Goal: Entertainment & Leisure: Consume media (video, audio)

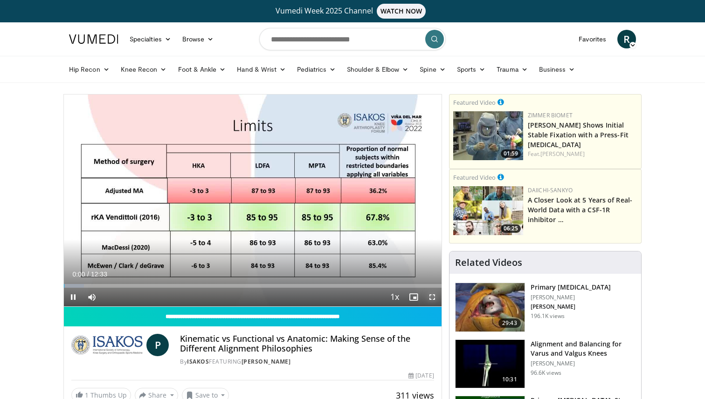
click at [430, 297] on span "Video Player" at bounding box center [432, 297] width 19 height 19
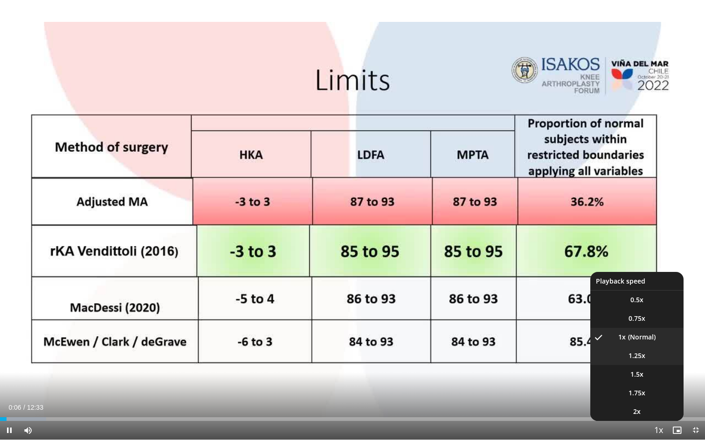
click at [647, 357] on li "1.25x" at bounding box center [636, 356] width 93 height 19
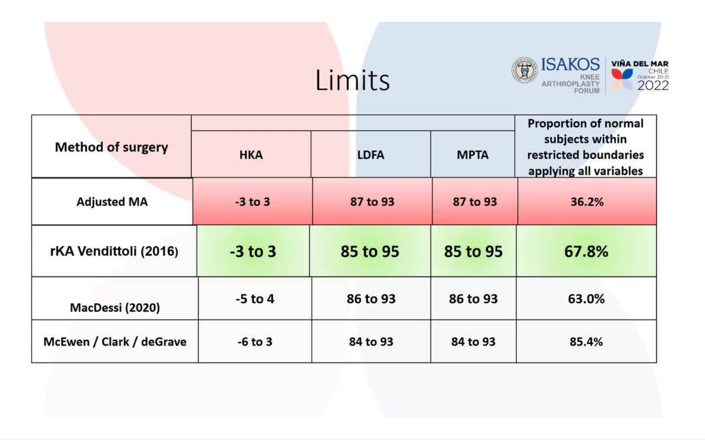
click at [649, 399] on button "Playback Rate" at bounding box center [658, 430] width 19 height 19
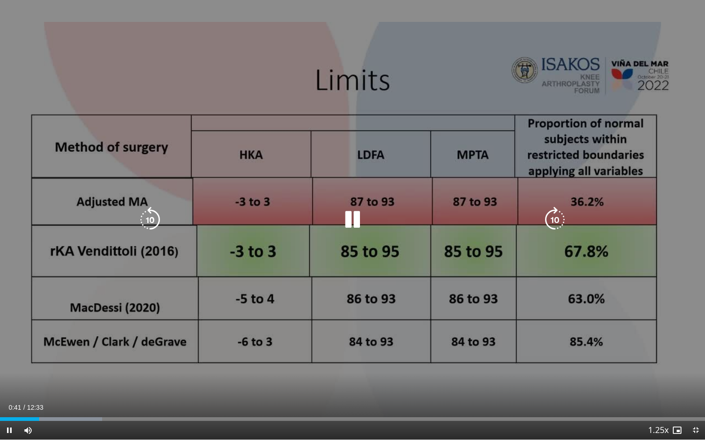
click at [572, 143] on div "10 seconds Tap to unmute" at bounding box center [352, 220] width 705 height 440
click at [377, 202] on div "10 seconds Tap to unmute" at bounding box center [352, 220] width 705 height 440
click at [354, 218] on icon "Video Player" at bounding box center [352, 220] width 26 height 26
click at [353, 216] on icon "Video Player" at bounding box center [352, 220] width 26 height 26
click at [139, 217] on icon "Video Player" at bounding box center [150, 220] width 26 height 26
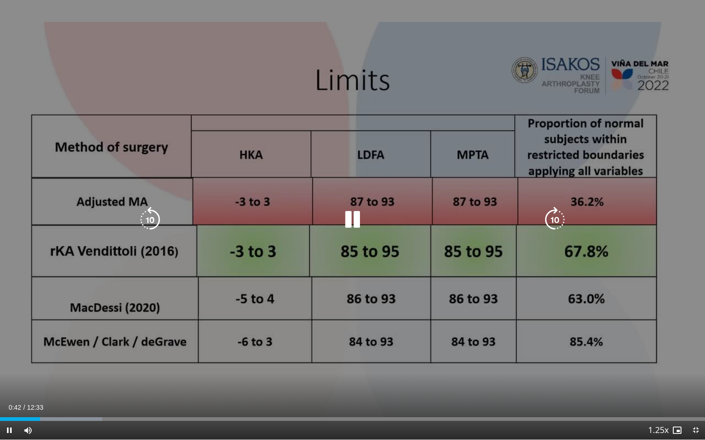
click at [152, 215] on icon "Video Player" at bounding box center [150, 220] width 26 height 26
click at [153, 220] on icon "Video Player" at bounding box center [150, 220] width 26 height 26
click at [354, 217] on icon "Video Player" at bounding box center [352, 220] width 26 height 26
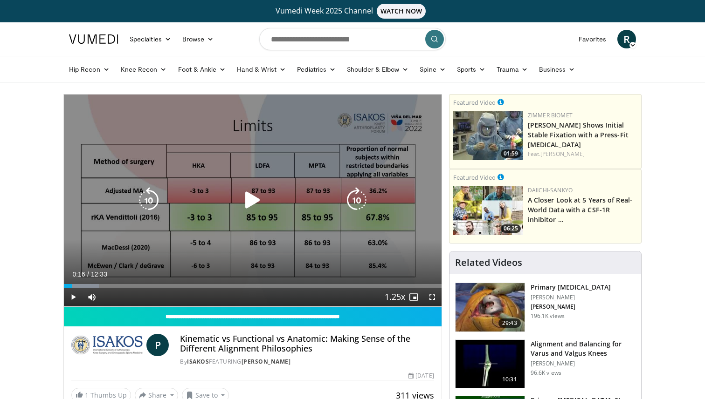
click at [248, 201] on icon "Video Player" at bounding box center [253, 200] width 26 height 26
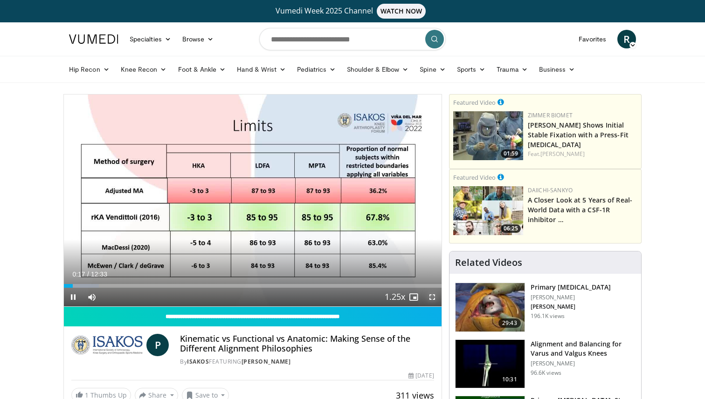
click at [432, 297] on span "Video Player" at bounding box center [432, 297] width 19 height 19
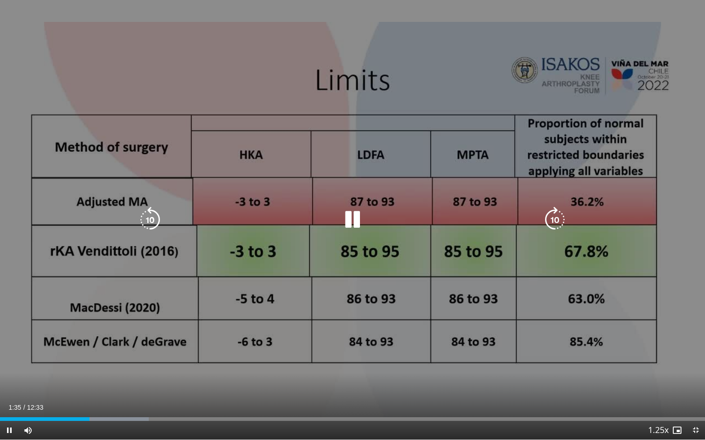
click at [354, 215] on icon "Video Player" at bounding box center [352, 220] width 26 height 26
click at [347, 220] on icon "Video Player" at bounding box center [352, 220] width 26 height 26
click at [343, 216] on icon "Video Player" at bounding box center [352, 220] width 26 height 26
click at [350, 218] on icon "Video Player" at bounding box center [352, 220] width 26 height 26
click at [147, 212] on icon "Video Player" at bounding box center [150, 220] width 26 height 26
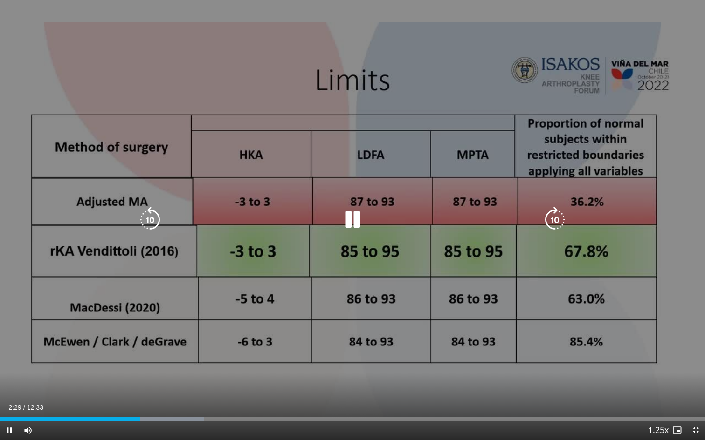
click at [350, 213] on icon "Video Player" at bounding box center [352, 220] width 26 height 26
click at [346, 211] on icon "Video Player" at bounding box center [352, 220] width 26 height 26
click at [351, 221] on icon "Video Player" at bounding box center [352, 220] width 26 height 26
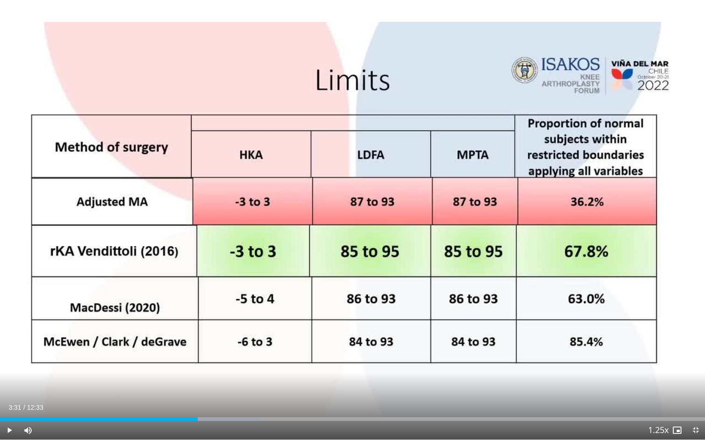
click at [398, 260] on div "10 seconds Tap to unmute" at bounding box center [352, 220] width 705 height 440
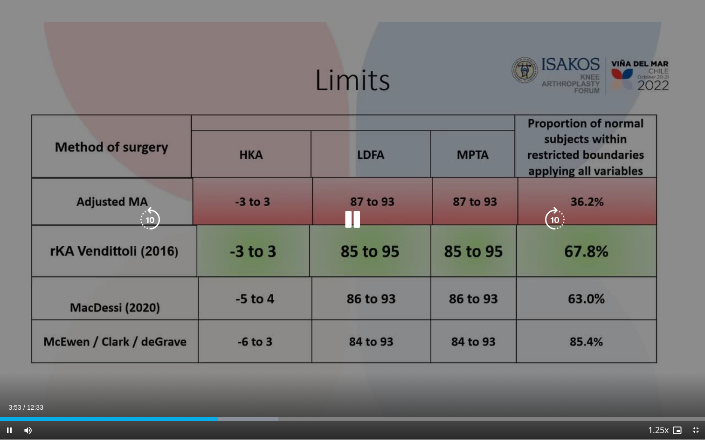
click at [389, 264] on div "10 seconds Tap to unmute" at bounding box center [352, 220] width 705 height 440
click at [160, 222] on icon "Video Player" at bounding box center [150, 220] width 26 height 26
click at [364, 227] on icon "Video Player" at bounding box center [352, 220] width 26 height 26
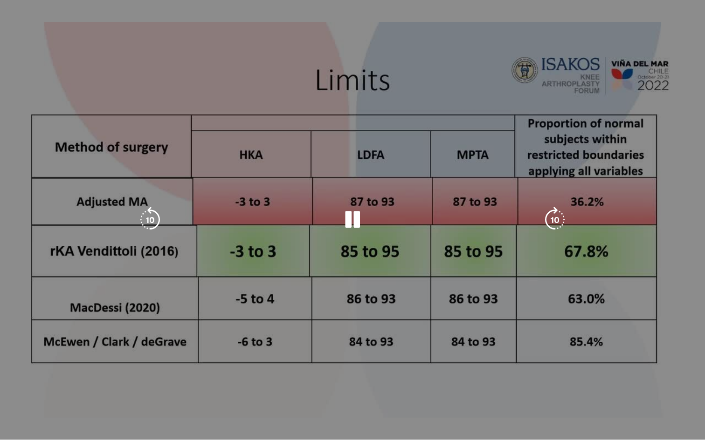
click at [634, 318] on div "10 seconds Tap to unmute" at bounding box center [352, 220] width 705 height 440
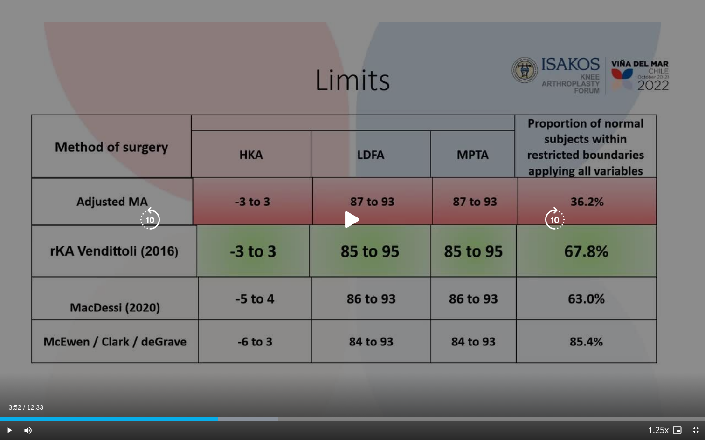
click at [357, 223] on icon "Video Player" at bounding box center [352, 220] width 26 height 26
click at [350, 223] on icon "Video Player" at bounding box center [352, 220] width 26 height 26
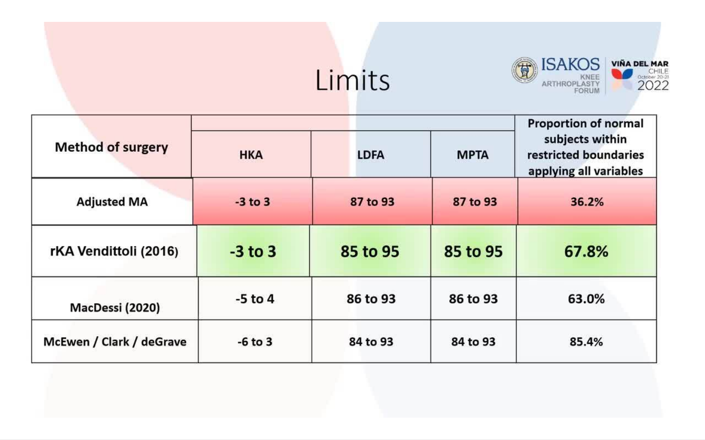
click at [692, 232] on div "10 seconds Tap to unmute" at bounding box center [352, 220] width 705 height 440
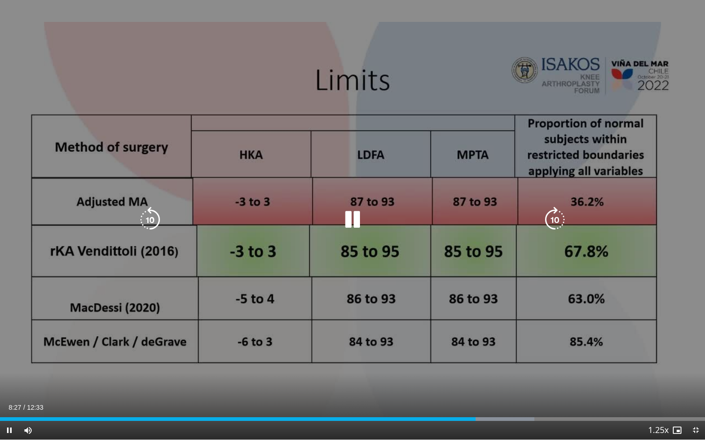
click at [618, 204] on div "20 seconds Tap to unmute" at bounding box center [352, 220] width 705 height 440
click at [350, 220] on icon "Video Player" at bounding box center [352, 220] width 26 height 26
click at [354, 222] on icon "Video Player" at bounding box center [352, 220] width 26 height 26
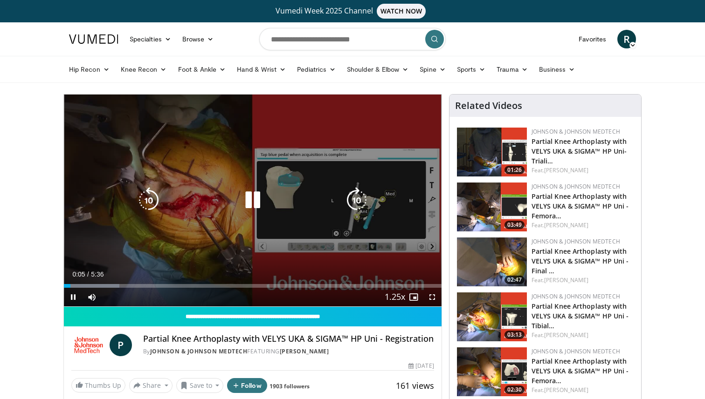
click at [250, 196] on icon "Video Player" at bounding box center [253, 200] width 26 height 26
